Goal: Navigation & Orientation: Find specific page/section

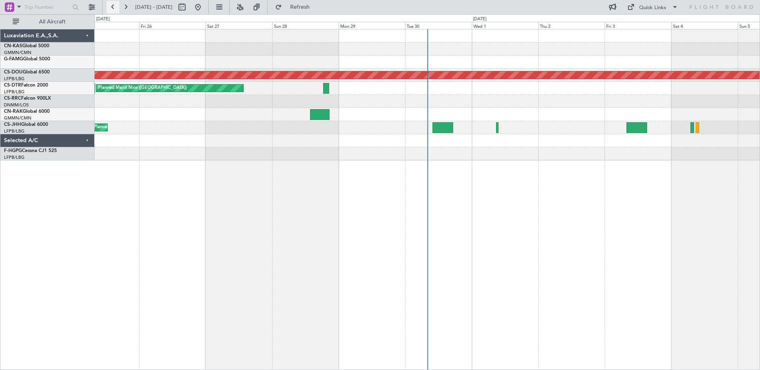
click at [113, 6] on button at bounding box center [112, 7] width 13 height 13
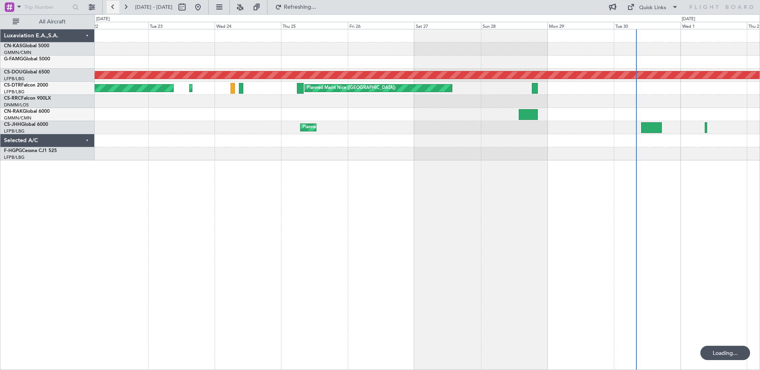
click at [113, 6] on button at bounding box center [112, 7] width 13 height 13
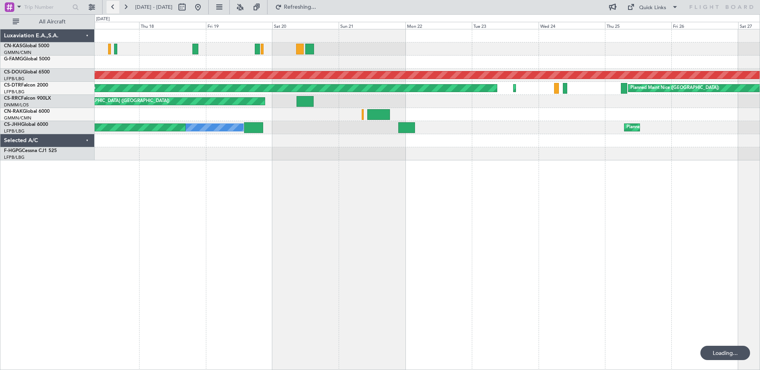
click at [113, 6] on button at bounding box center [112, 7] width 13 height 13
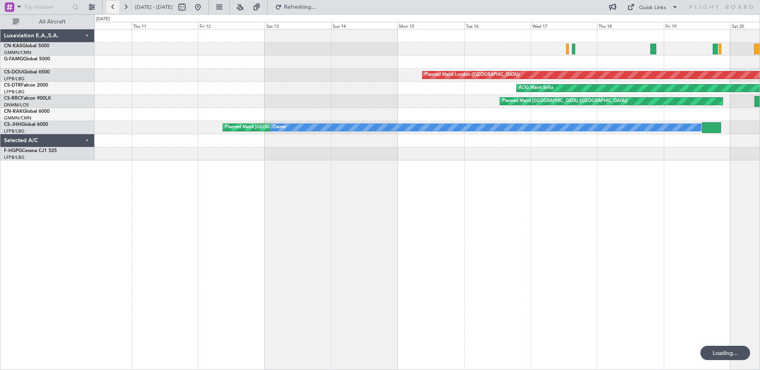
click at [113, 6] on button at bounding box center [112, 7] width 13 height 13
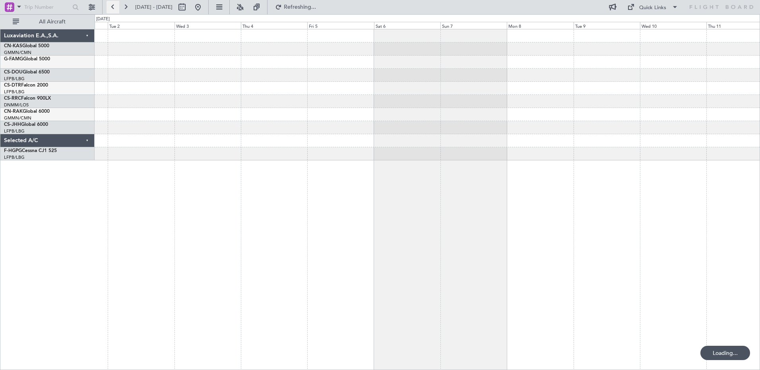
click at [113, 6] on button at bounding box center [112, 7] width 13 height 13
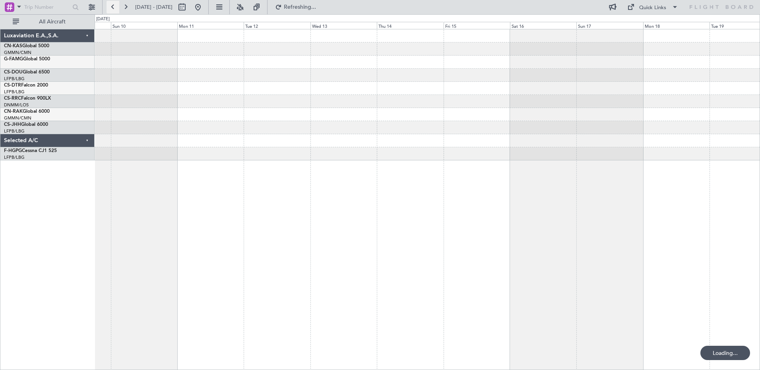
click at [113, 6] on button at bounding box center [112, 7] width 13 height 13
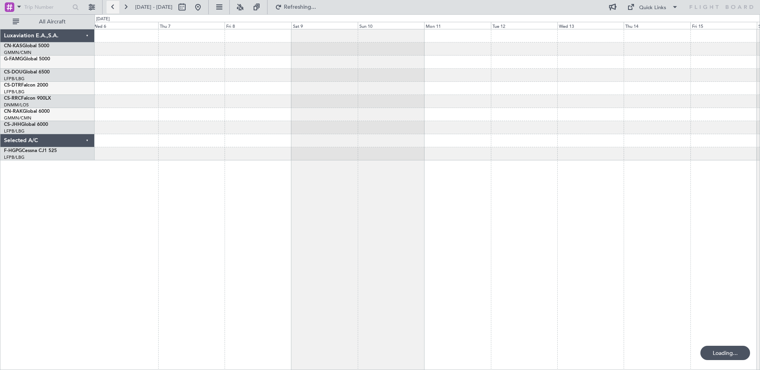
click at [113, 6] on button at bounding box center [112, 7] width 13 height 13
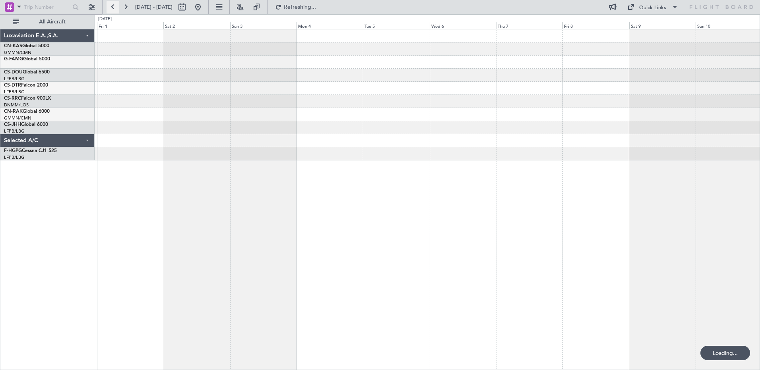
click at [113, 6] on button at bounding box center [112, 7] width 13 height 13
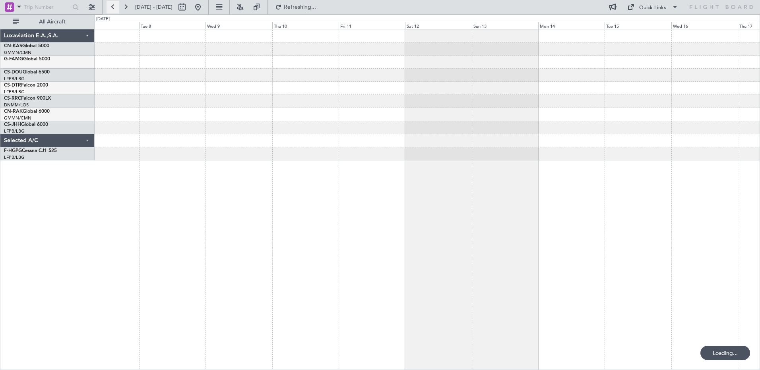
click at [113, 6] on button at bounding box center [112, 7] width 13 height 13
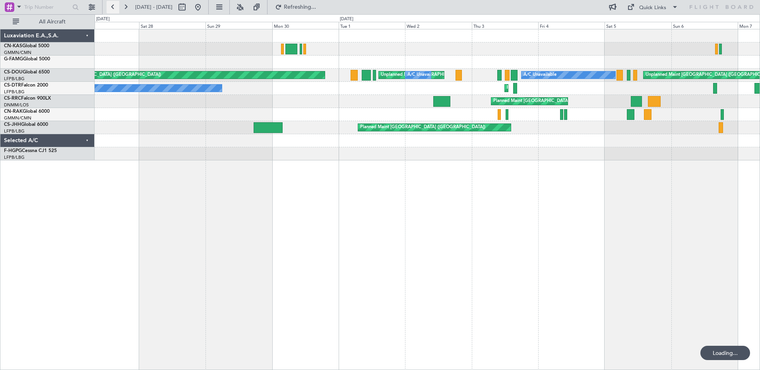
click at [113, 6] on button at bounding box center [112, 7] width 13 height 13
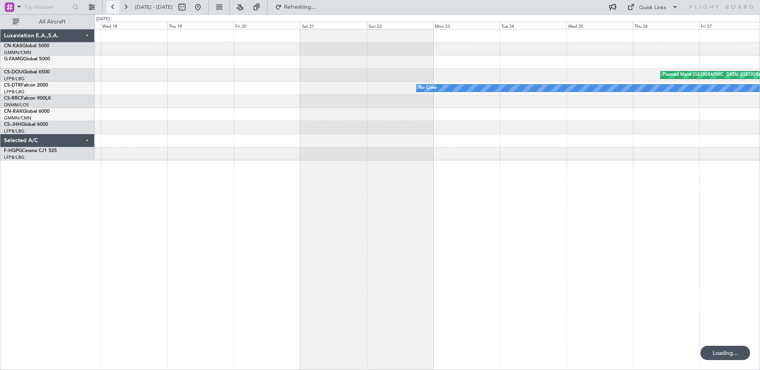
click at [113, 6] on button at bounding box center [112, 7] width 13 height 13
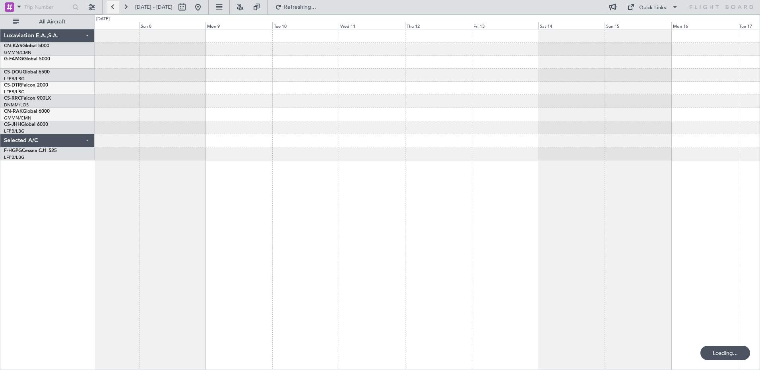
click at [113, 6] on button at bounding box center [112, 7] width 13 height 13
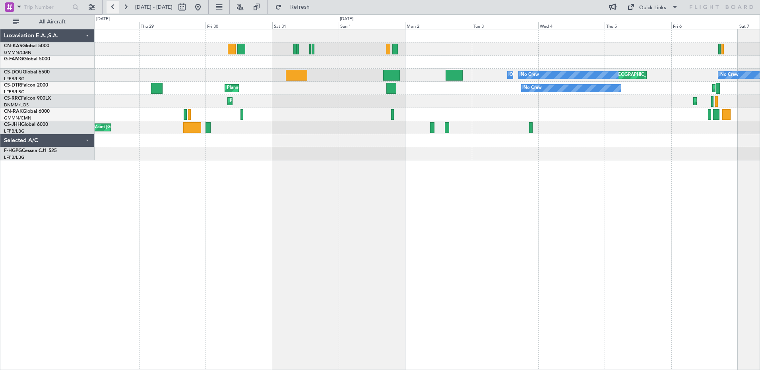
click at [113, 6] on button at bounding box center [112, 7] width 13 height 13
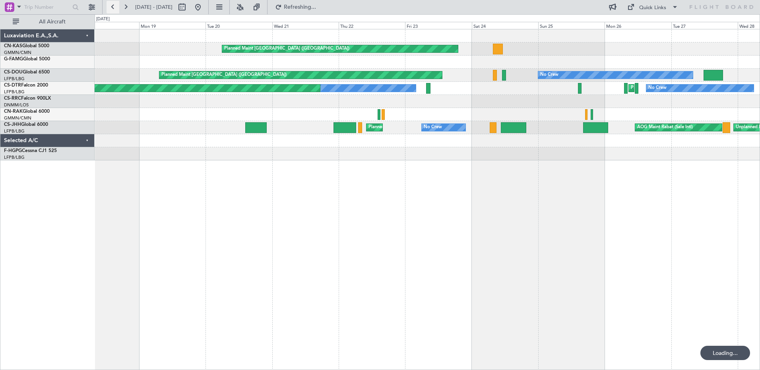
click at [113, 6] on button at bounding box center [112, 7] width 13 height 13
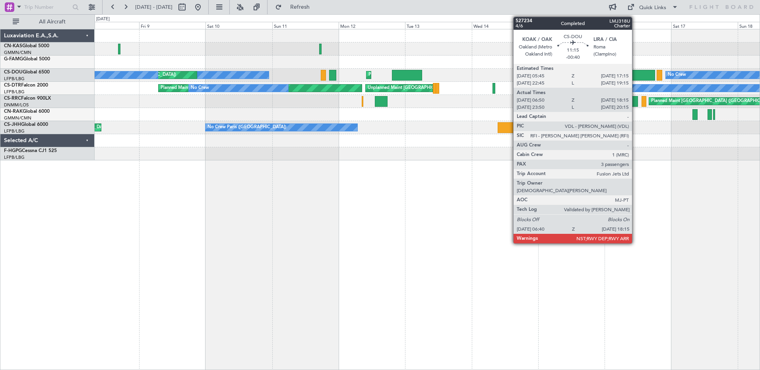
click at [635, 75] on div at bounding box center [638, 75] width 32 height 11
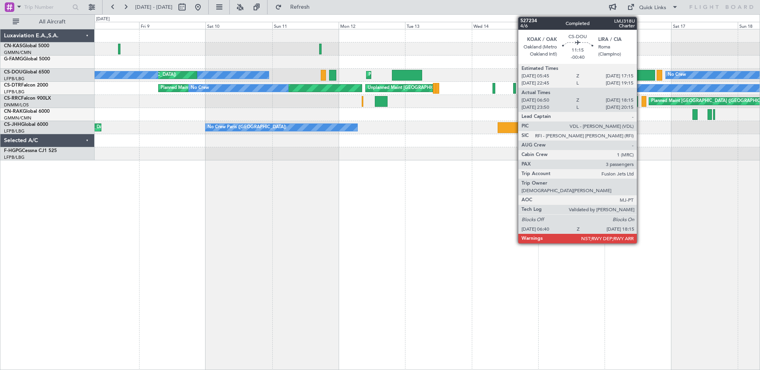
click at [640, 75] on div at bounding box center [638, 75] width 32 height 11
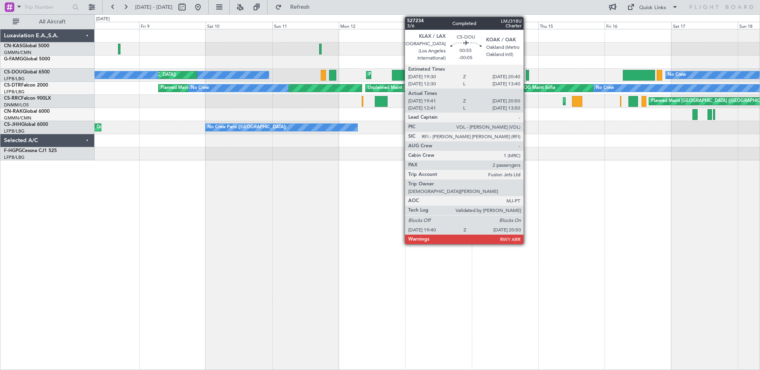
click at [527, 75] on div at bounding box center [528, 75] width 4 height 11
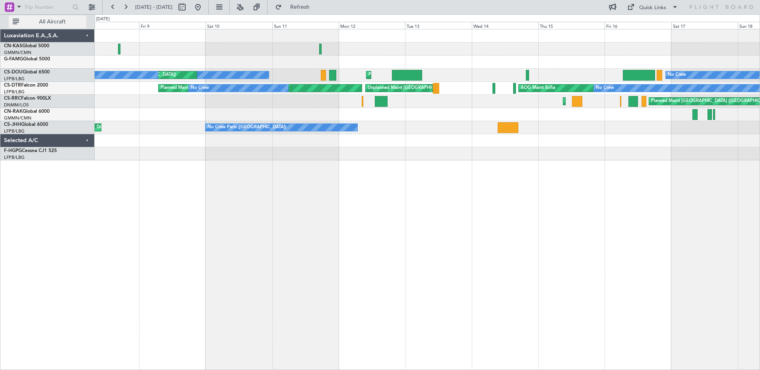
click at [18, 21] on button "All Aircraft" at bounding box center [47, 21] width 77 height 13
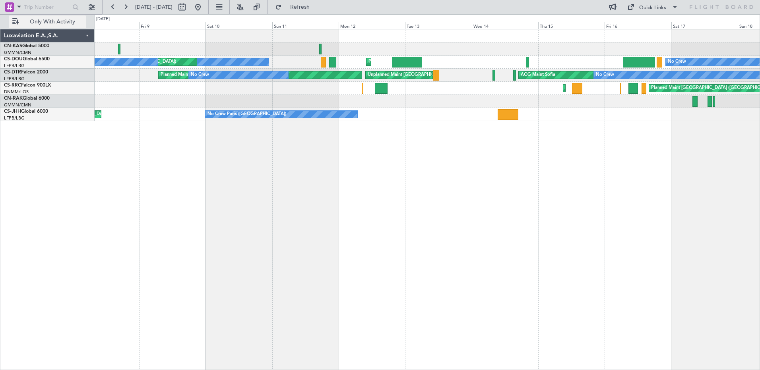
click at [21, 23] on button "Only With Activity" at bounding box center [47, 21] width 77 height 13
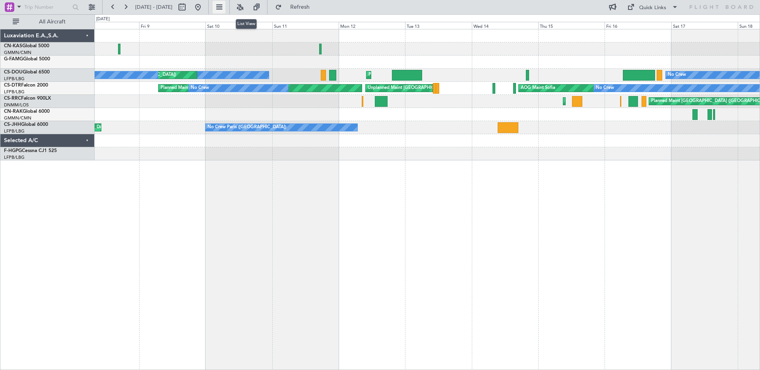
click at [225, 8] on button at bounding box center [219, 7] width 13 height 13
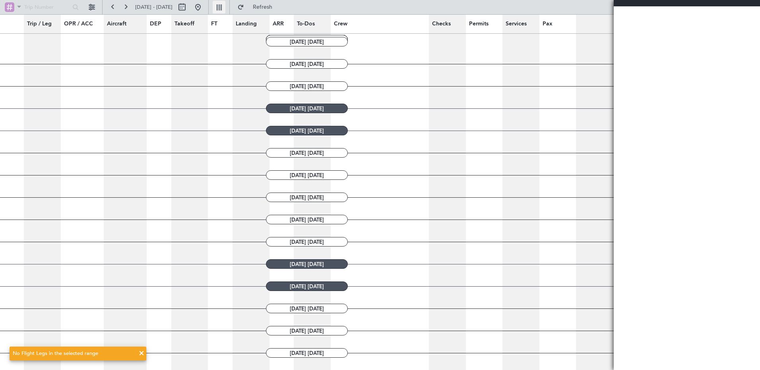
scroll to position [267, 0]
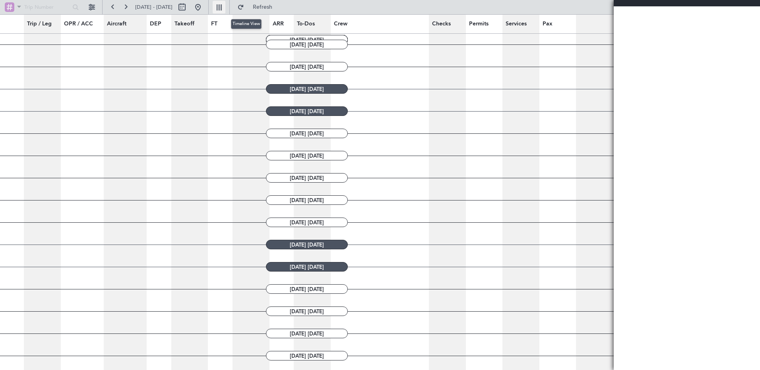
click at [225, 12] on button at bounding box center [219, 7] width 13 height 13
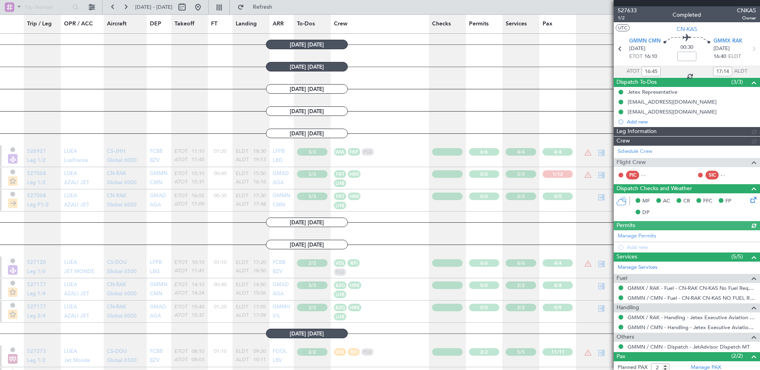
type input "[PERSON_NAME] ([PERSON_NAME])"
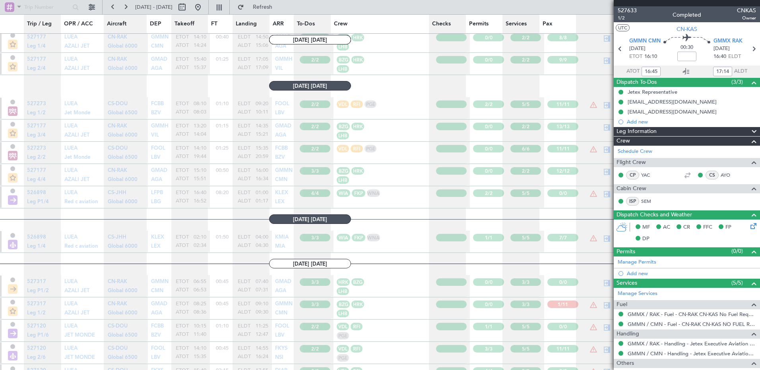
scroll to position [232, 0]
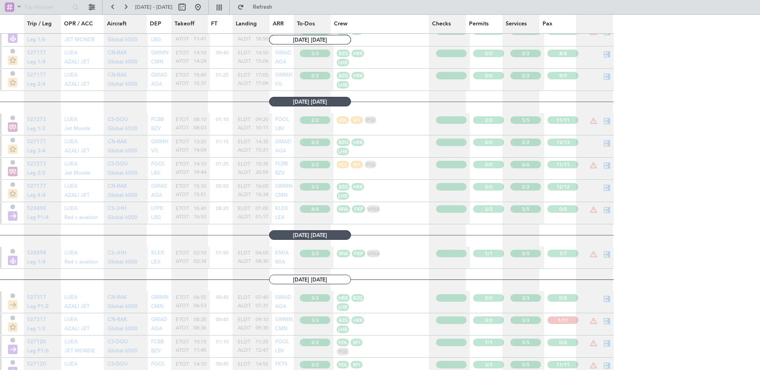
type input "0"
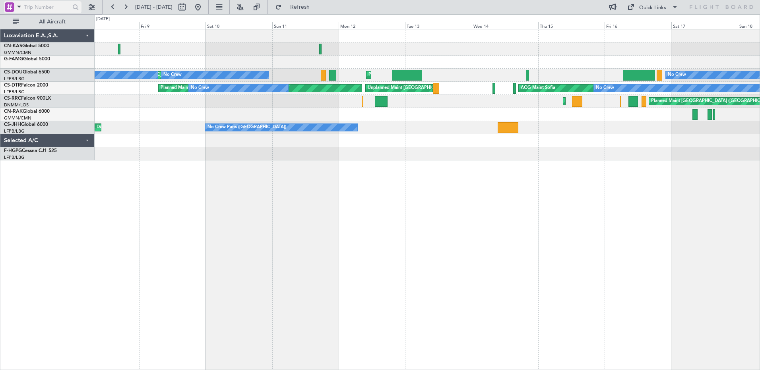
click at [19, 5] on span at bounding box center [19, 7] width 10 height 10
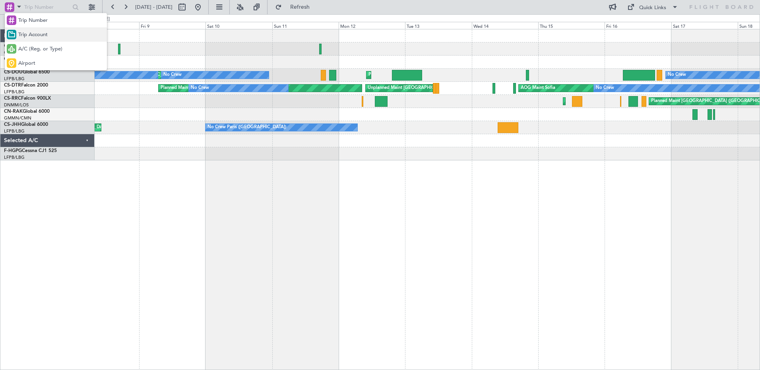
click at [46, 35] on span "Trip Account" at bounding box center [32, 35] width 29 height 8
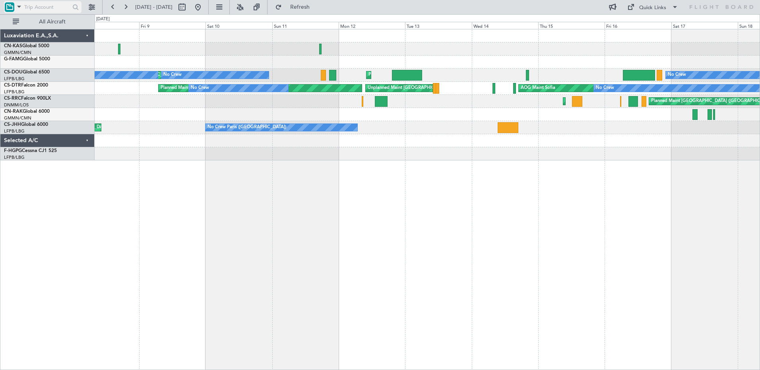
click at [19, 7] on span at bounding box center [19, 7] width 10 height 10
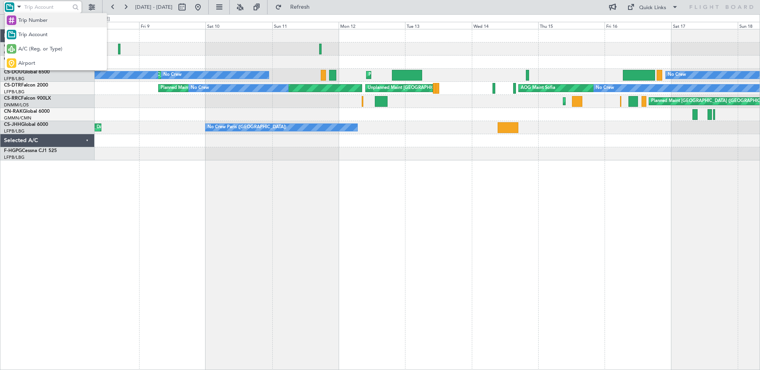
click at [67, 21] on div "Trip Number" at bounding box center [56, 20] width 102 height 14
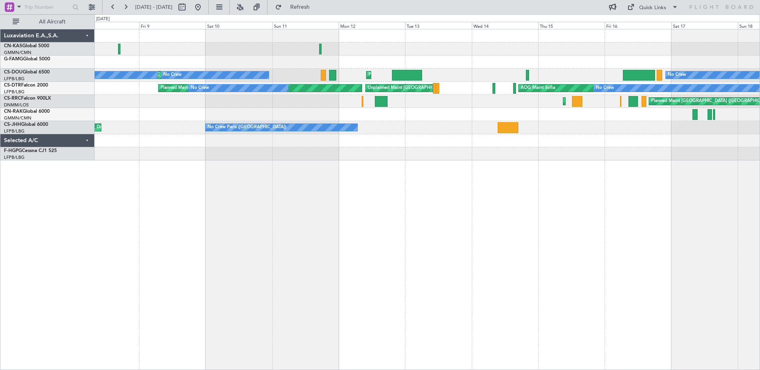
drag, startPoint x: 10, startPoint y: 0, endPoint x: 405, endPoint y: 13, distance: 395.9
click at [406, 9] on div "[DATE] - [DATE] Refresh Quick Links All Aircraft" at bounding box center [380, 7] width 760 height 14
click at [674, 6] on span at bounding box center [675, 7] width 10 height 10
click at [656, 46] on button "Crew Board" at bounding box center [653, 45] width 60 height 19
